Goal: Transaction & Acquisition: Obtain resource

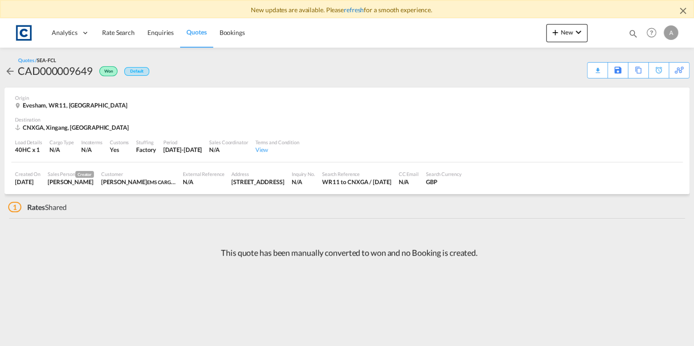
click at [359, 8] on link "refresh" at bounding box center [354, 10] width 20 height 8
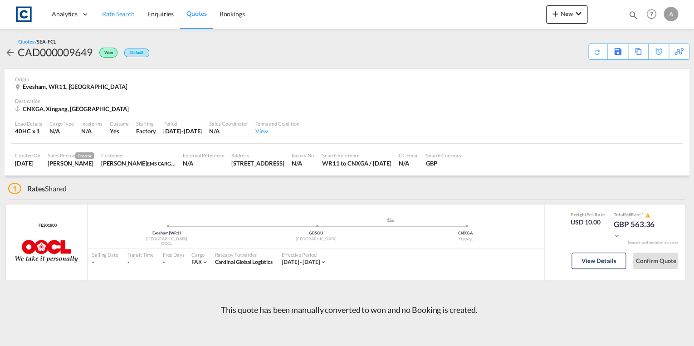
click at [126, 11] on span "Rate Search" at bounding box center [118, 14] width 33 height 8
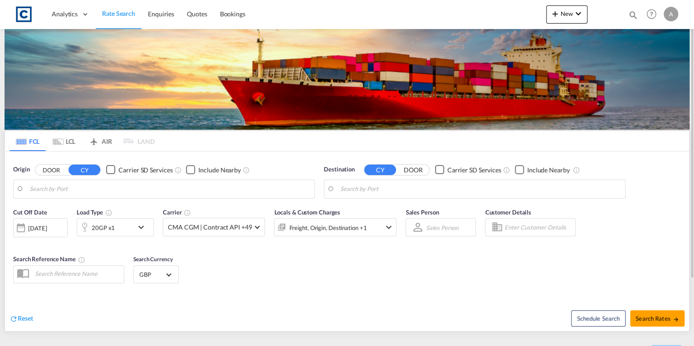
type input "Felixstowe, GBFXT"
type input "[GEOGRAPHIC_DATA], AUSYD"
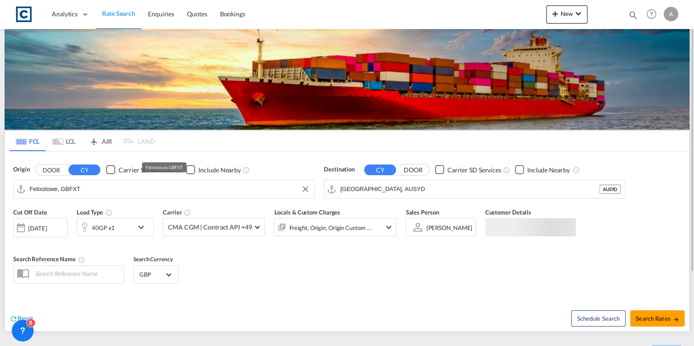
click at [124, 190] on input "Felixstowe, GBFXT" at bounding box center [169, 189] width 280 height 14
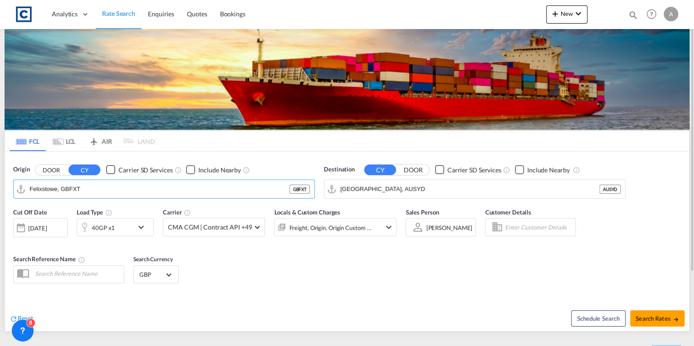
click at [49, 171] on button "DOOR" at bounding box center [51, 170] width 32 height 10
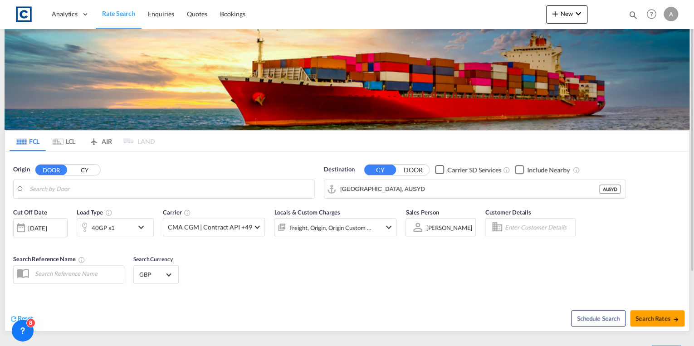
click at [93, 189] on body "Analytics Dashboard Rate Search Enquiries Quotes Bookings" at bounding box center [347, 173] width 694 height 346
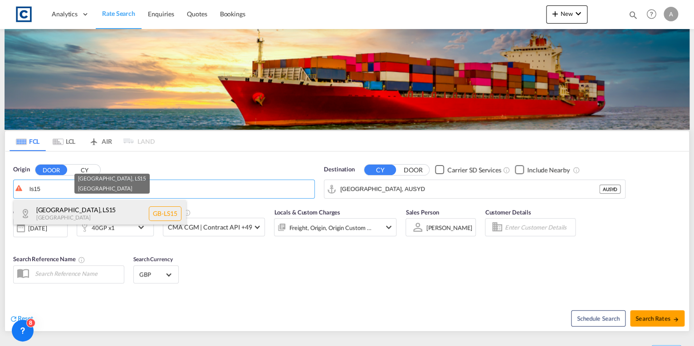
click at [77, 209] on div "[GEOGRAPHIC_DATA] , LS15 [GEOGRAPHIC_DATA] [GEOGRAPHIC_DATA]-LS15" at bounding box center [100, 213] width 172 height 27
type input "GB-LS15, [GEOGRAPHIC_DATA]"
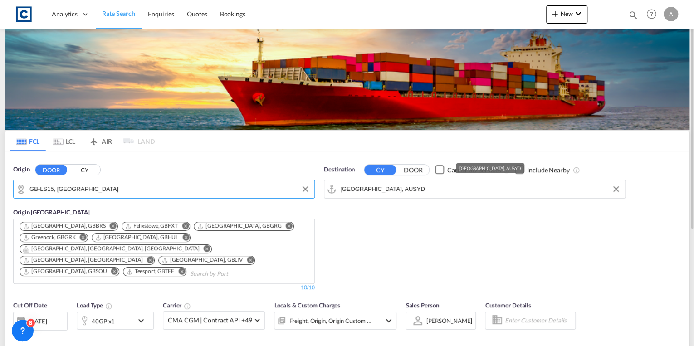
click at [388, 184] on input "[GEOGRAPHIC_DATA], AUSYD" at bounding box center [480, 189] width 280 height 14
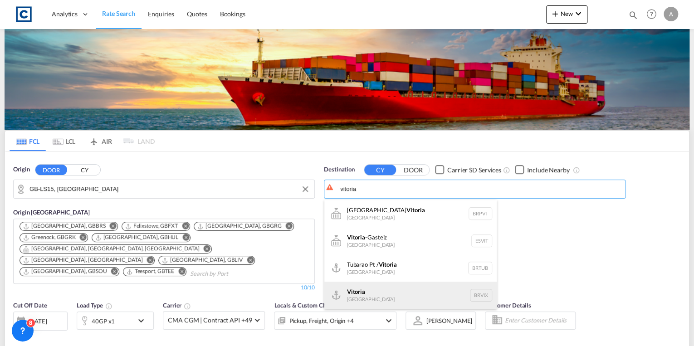
click at [399, 290] on div "Vitoria [GEOGRAPHIC_DATA] [GEOGRAPHIC_DATA]" at bounding box center [410, 295] width 172 height 27
type input "[GEOGRAPHIC_DATA], BRVIX"
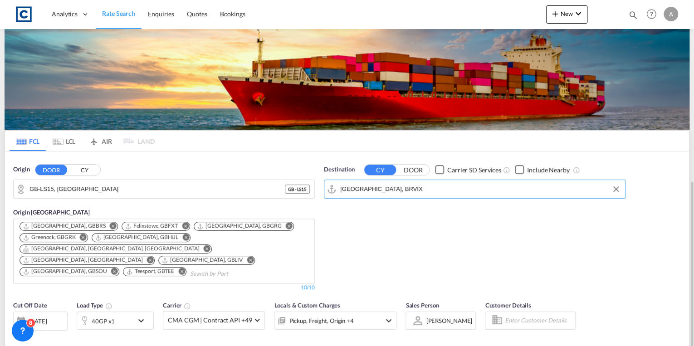
scroll to position [145, 0]
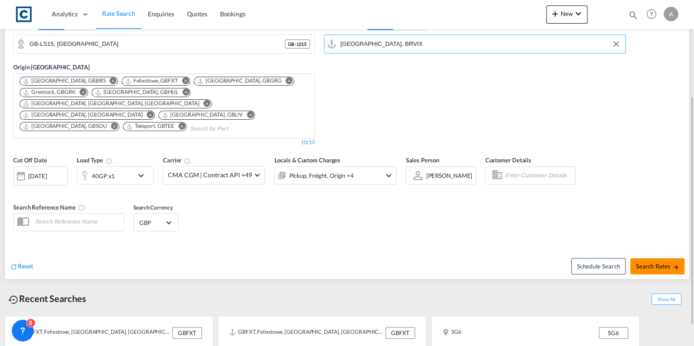
click at [653, 258] on button "Search Rates" at bounding box center [657, 266] width 54 height 16
type input "LS15 to BRVIX / [DATE]"
